Goal: Transaction & Acquisition: Download file/media

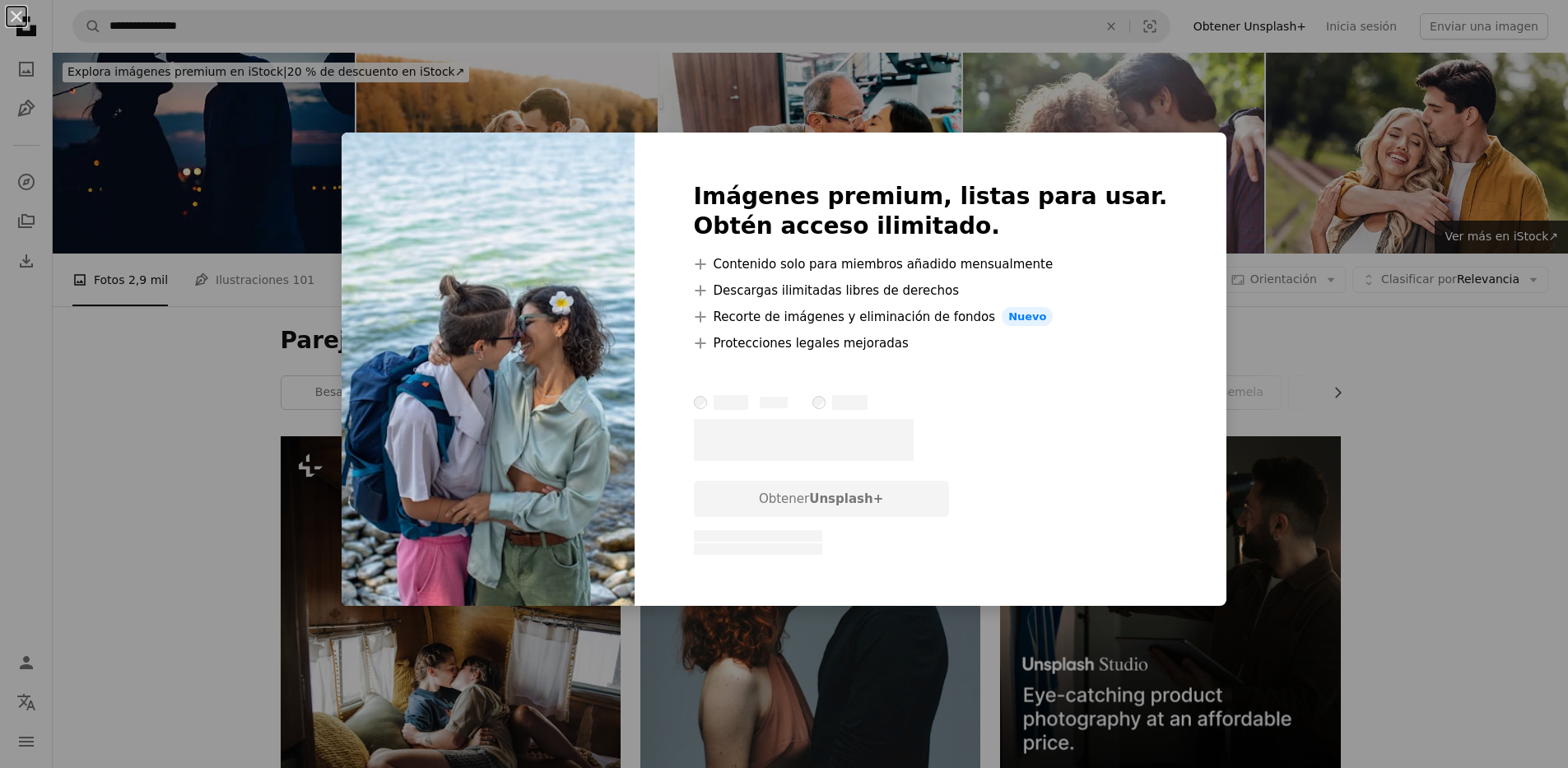
scroll to position [2190, 0]
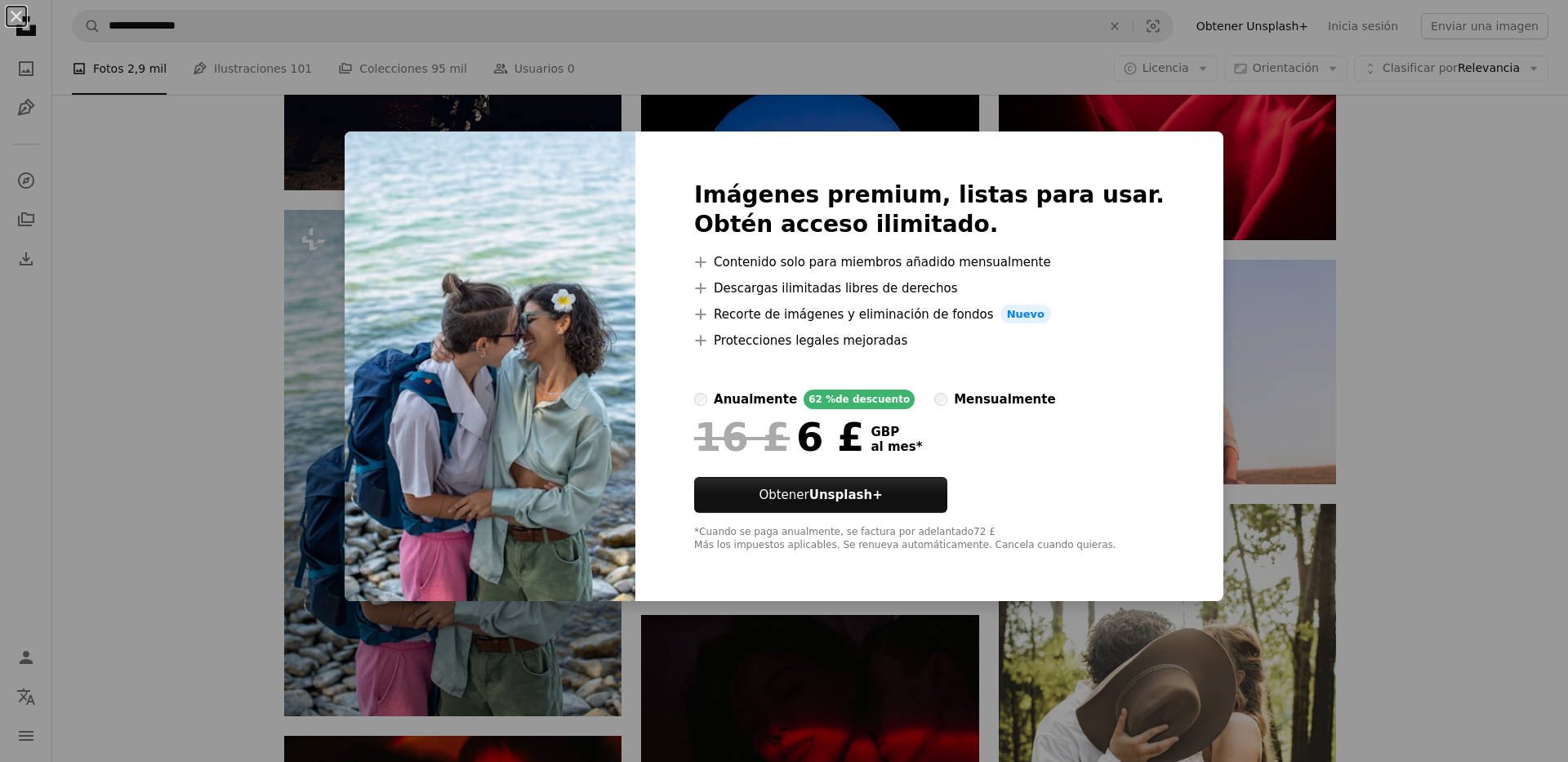
click at [551, 381] on img at bounding box center [490, 367] width 291 height 471
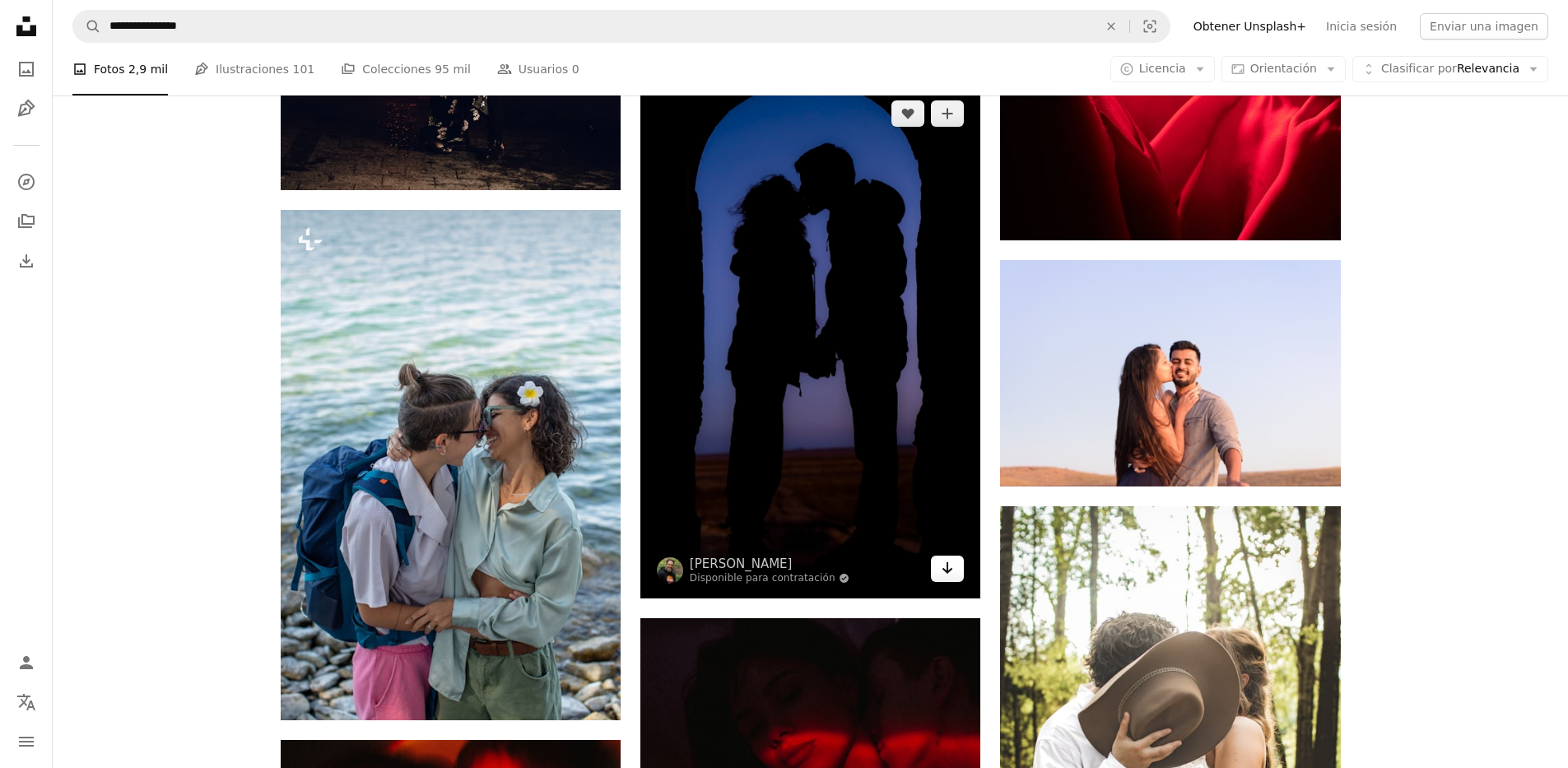
click at [944, 568] on icon "Descargar" at bounding box center [948, 568] width 11 height 12
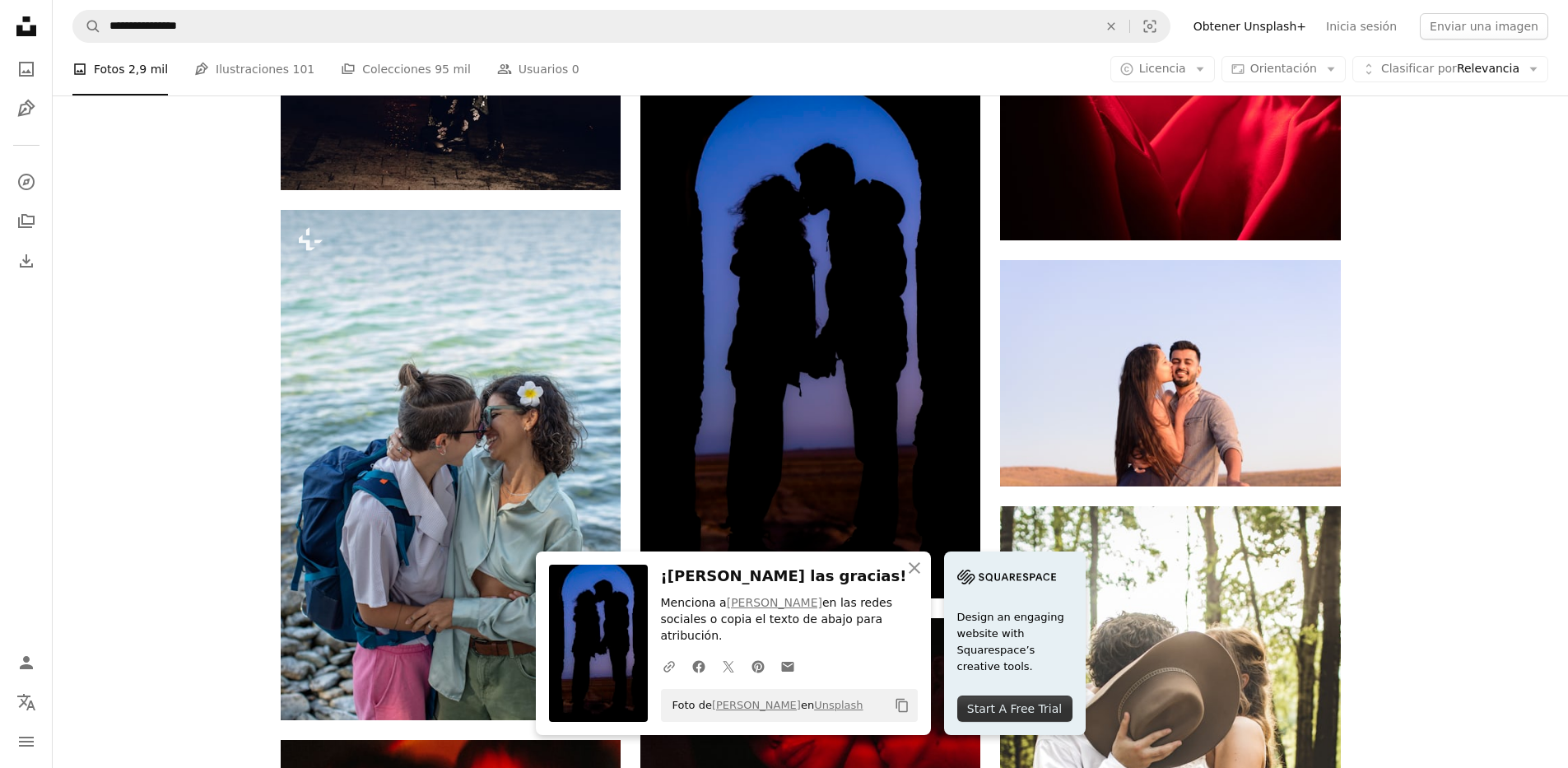
click at [916, 573] on icon "button" at bounding box center [915, 568] width 12 height 12
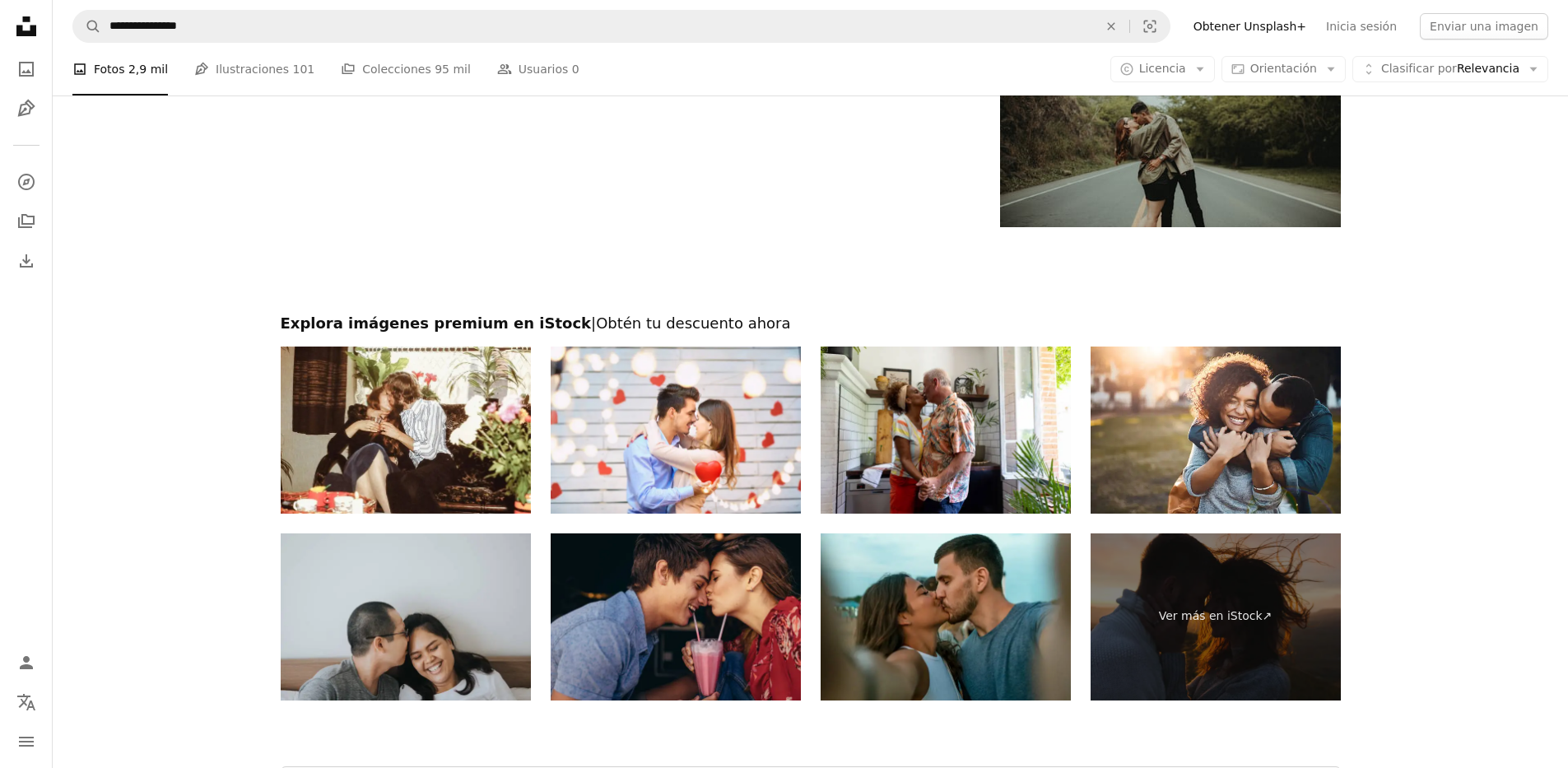
scroll to position [3298, 0]
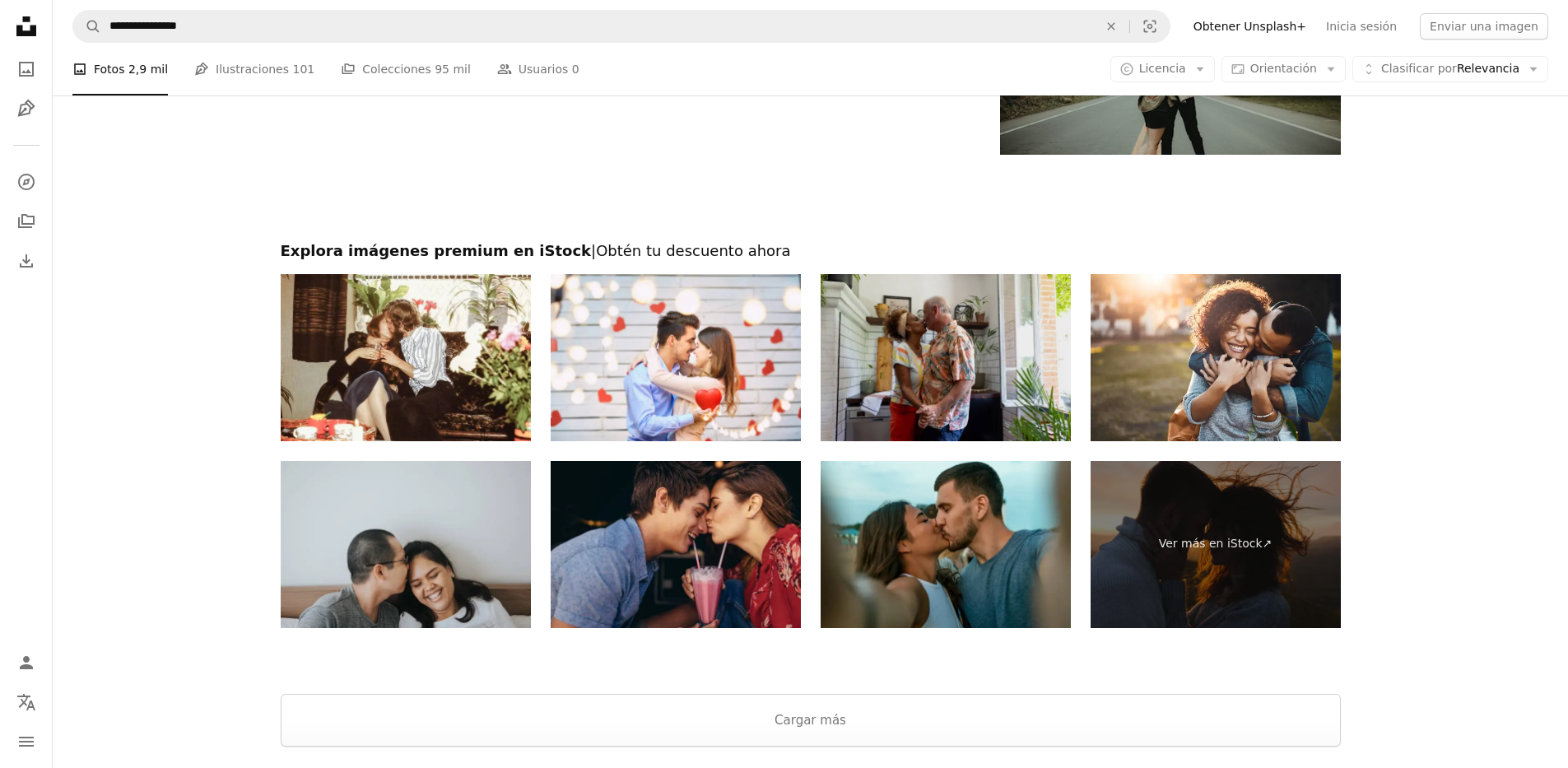
click at [1023, 396] on img at bounding box center [946, 357] width 250 height 167
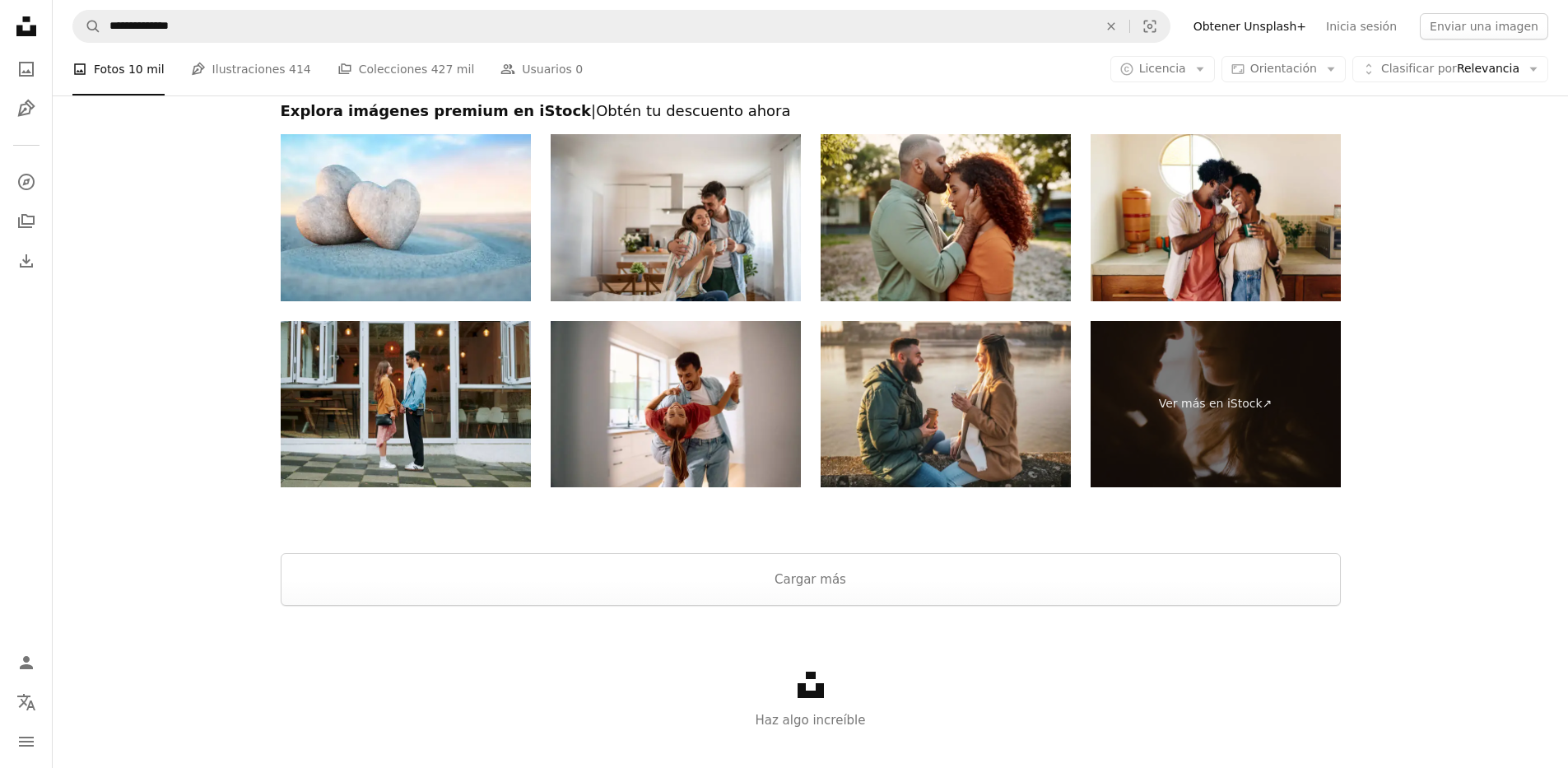
scroll to position [217, 0]
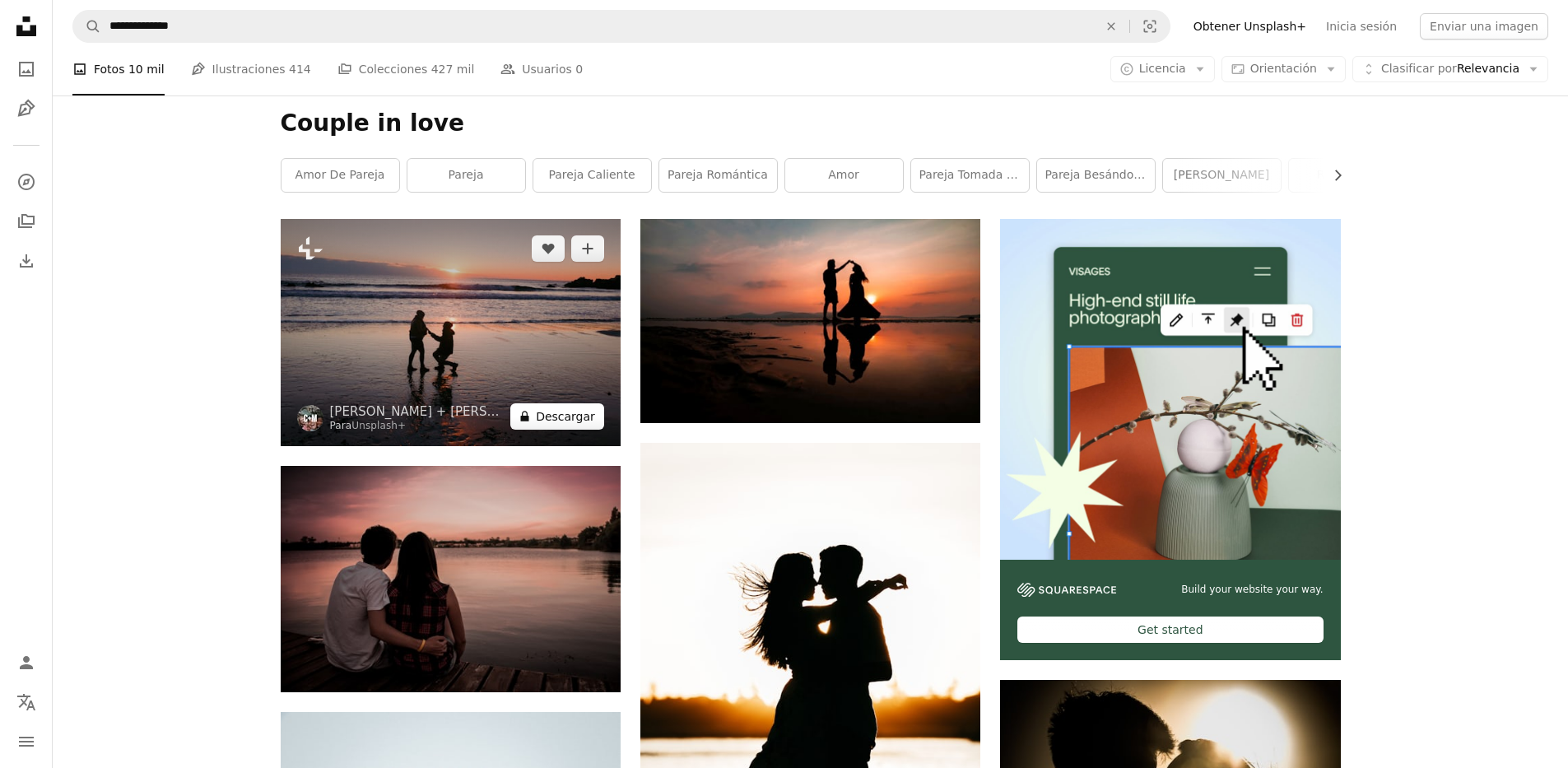
click at [570, 416] on button "A lock Descargar" at bounding box center [558, 416] width 94 height 26
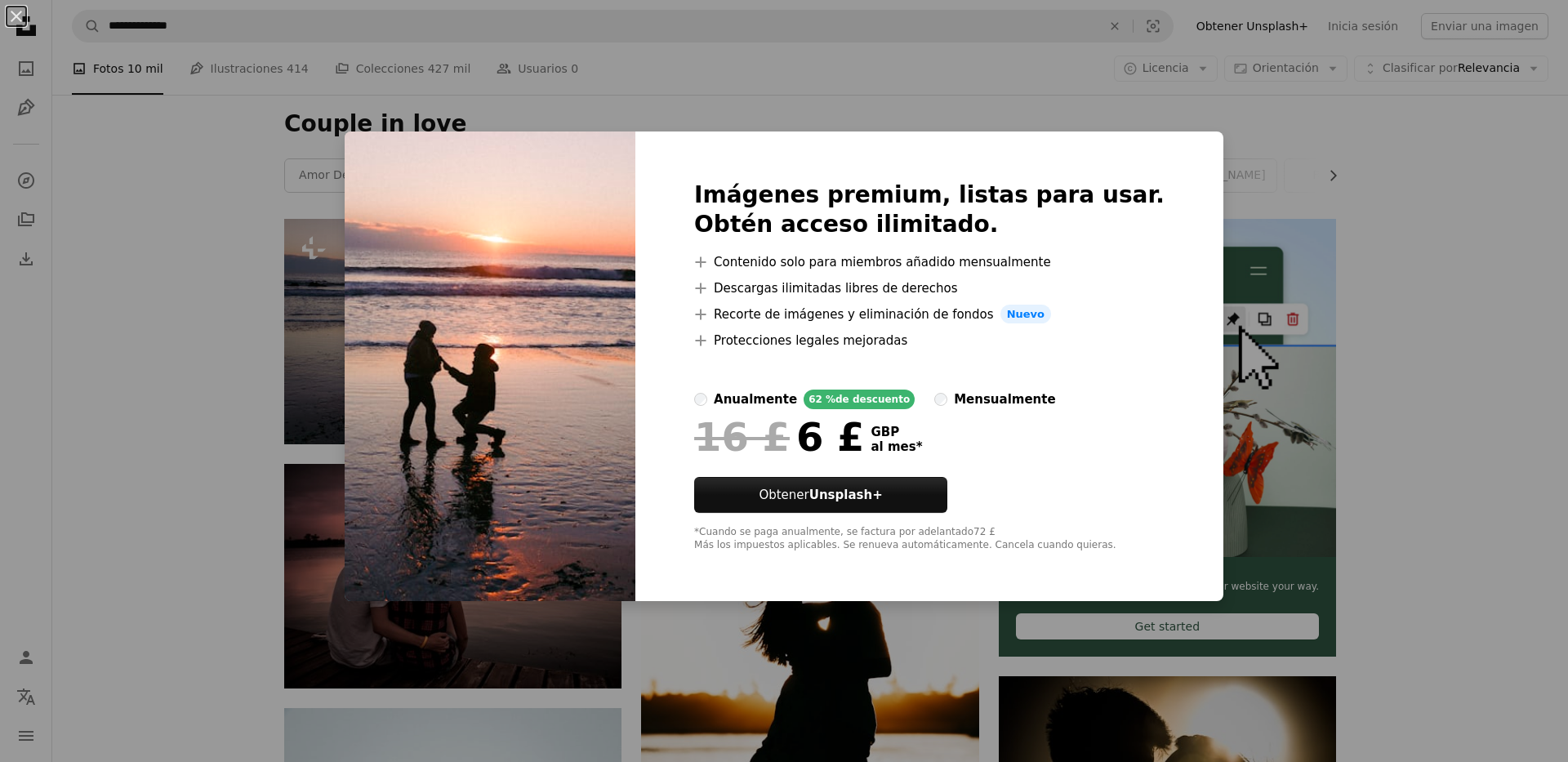
click at [1313, 121] on div "An X shape Imágenes premium, listas para usar. Obtén acceso ilimitado. A plus s…" at bounding box center [784, 381] width 1568 height 762
